Goal: Task Accomplishment & Management: Manage account settings

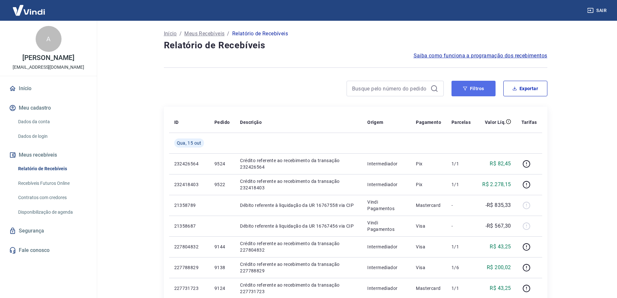
click at [483, 93] on button "Filtros" at bounding box center [474, 89] width 44 height 16
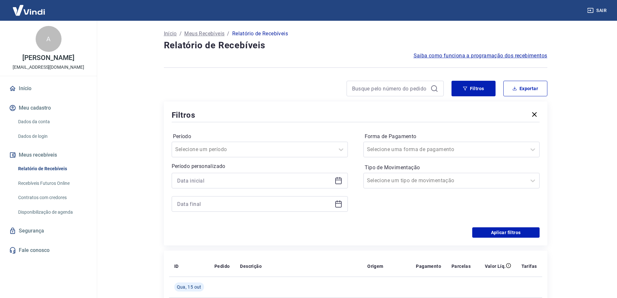
click at [342, 180] on icon at bounding box center [339, 181] width 8 height 8
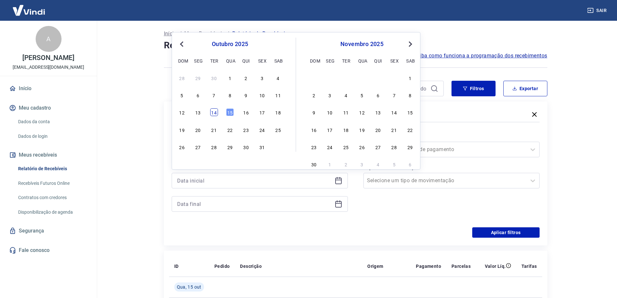
click at [214, 113] on div "14" at bounding box center [214, 112] width 8 height 8
type input "[DATE]"
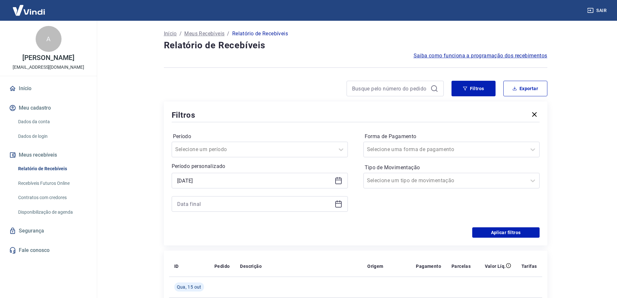
click at [340, 204] on icon at bounding box center [339, 204] width 8 height 8
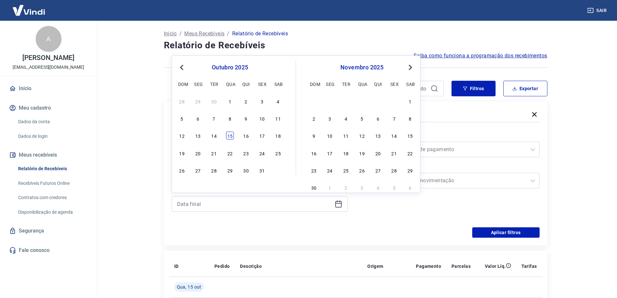
click at [232, 137] on div "15" at bounding box center [230, 136] width 8 height 8
type input "[DATE]"
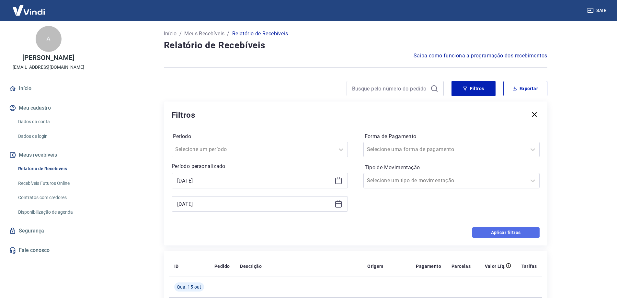
click at [514, 233] on button "Aplicar filtros" at bounding box center [505, 232] width 67 height 10
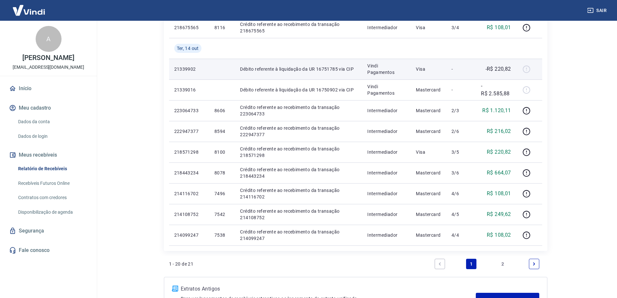
scroll to position [356, 0]
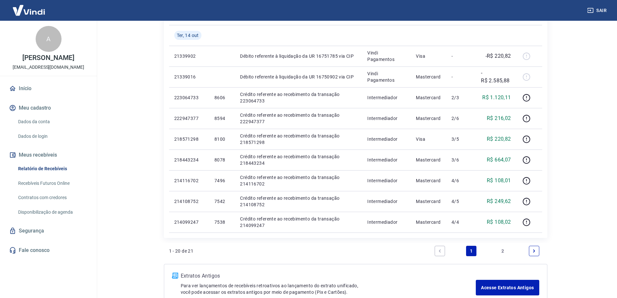
click at [503, 252] on link "2" at bounding box center [503, 251] width 10 height 10
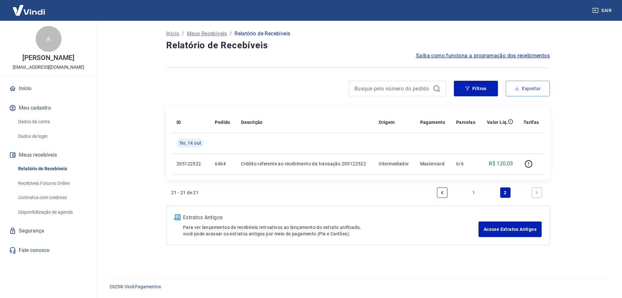
click at [534, 89] on button "Exportar" at bounding box center [528, 89] width 44 height 16
type input "[DATE]"
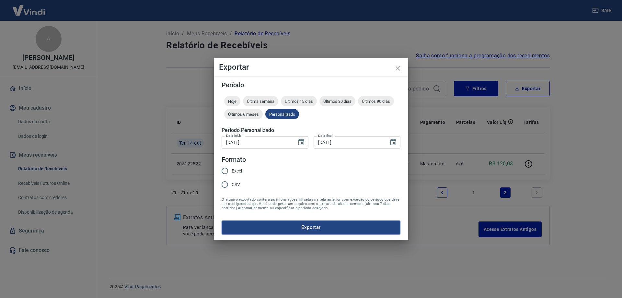
click at [225, 171] on input "Excel" at bounding box center [225, 171] width 14 height 14
radio input "true"
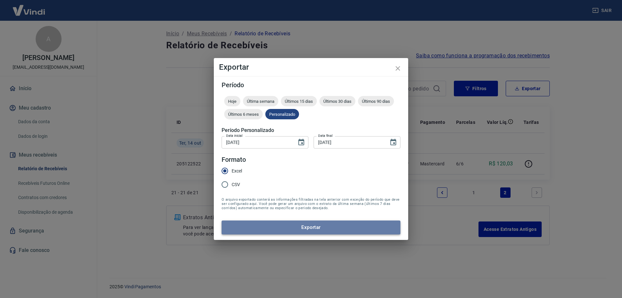
click at [289, 229] on button "Exportar" at bounding box center [311, 227] width 179 height 14
